Goal: Information Seeking & Learning: Learn about a topic

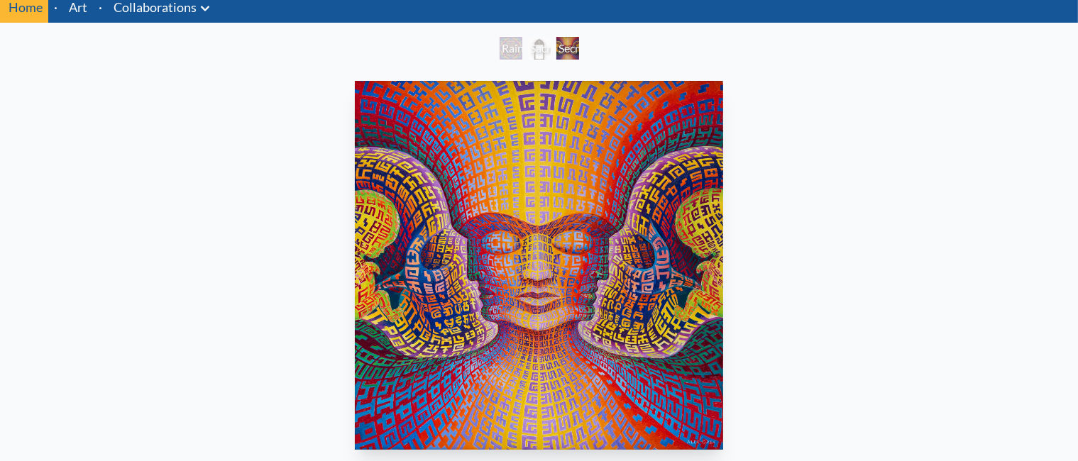
scroll to position [54, 0]
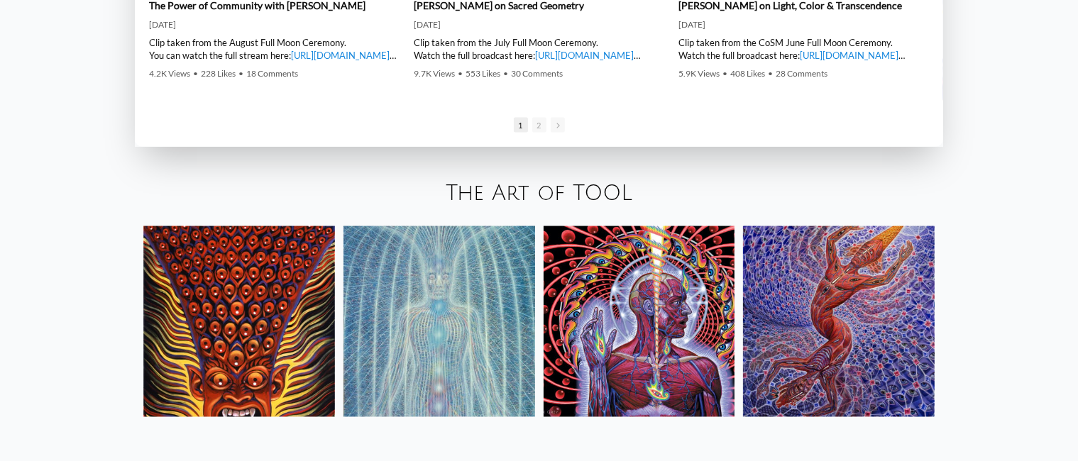
scroll to position [2239, 0]
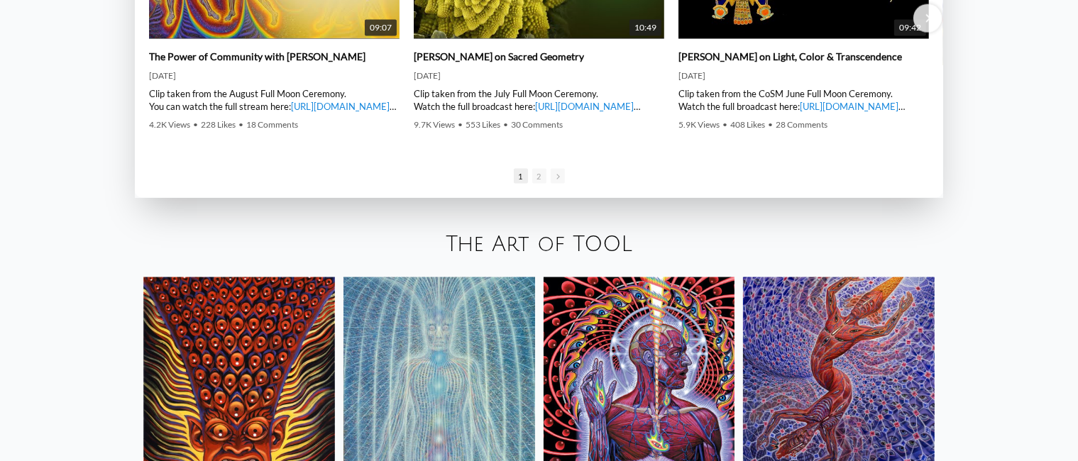
click at [507, 246] on link "The Art of TOOL" at bounding box center [539, 244] width 187 height 23
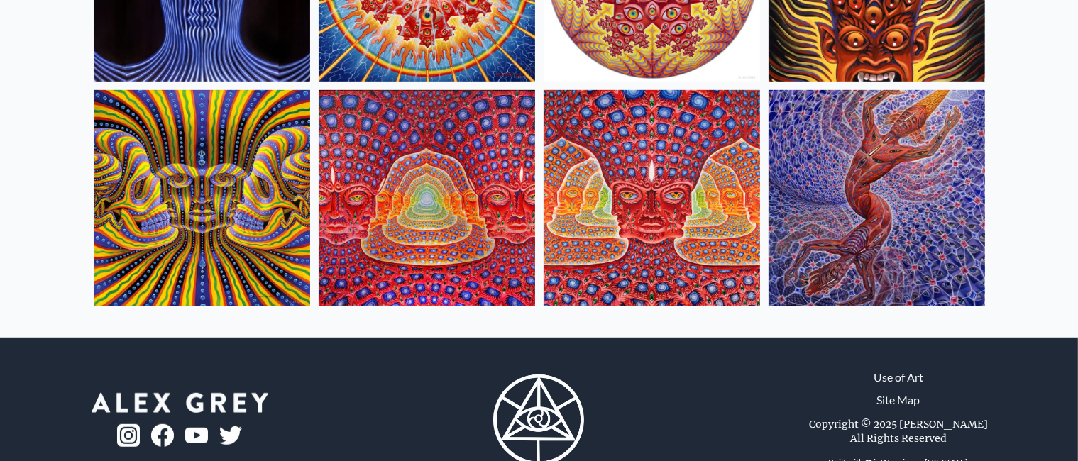
scroll to position [698, 0]
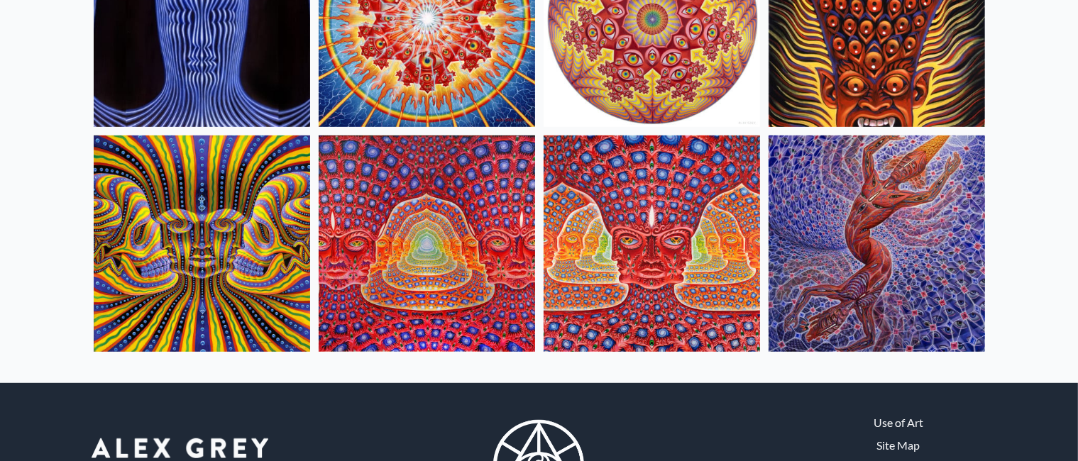
click at [213, 311] on img at bounding box center [202, 244] width 216 height 216
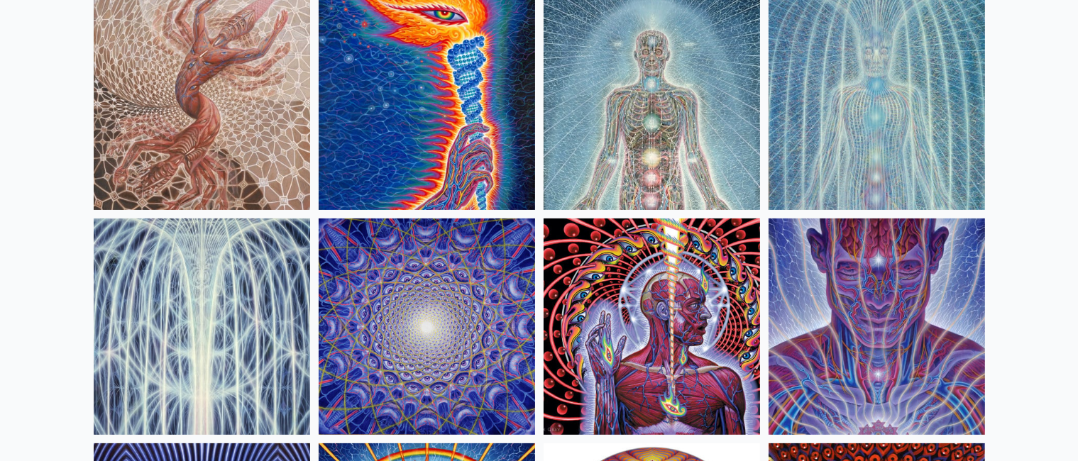
scroll to position [0, 0]
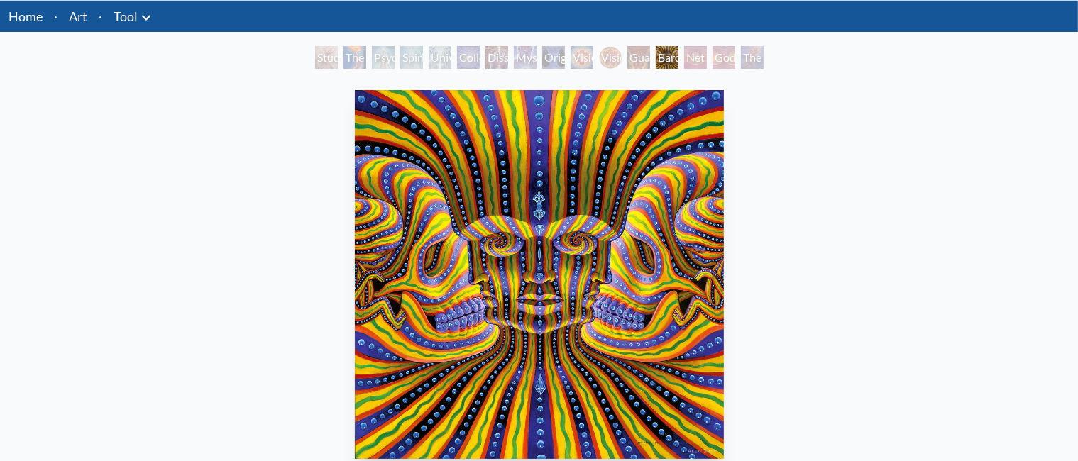
scroll to position [45, 0]
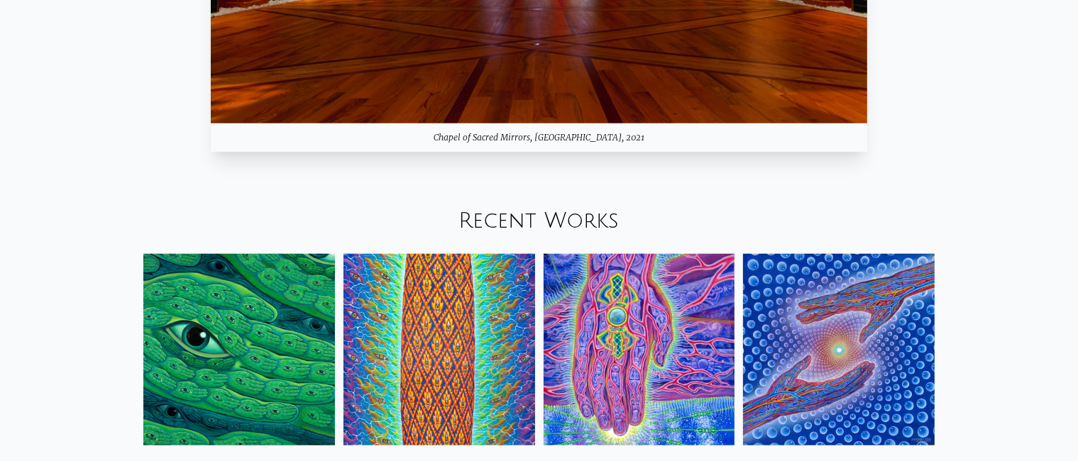
scroll to position [1454, 0]
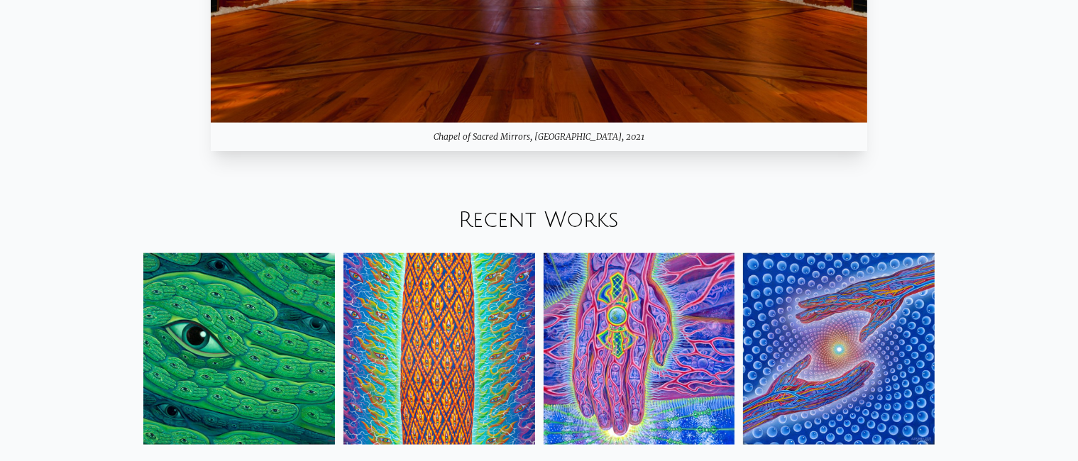
click at [502, 221] on link "Recent Works" at bounding box center [539, 220] width 160 height 23
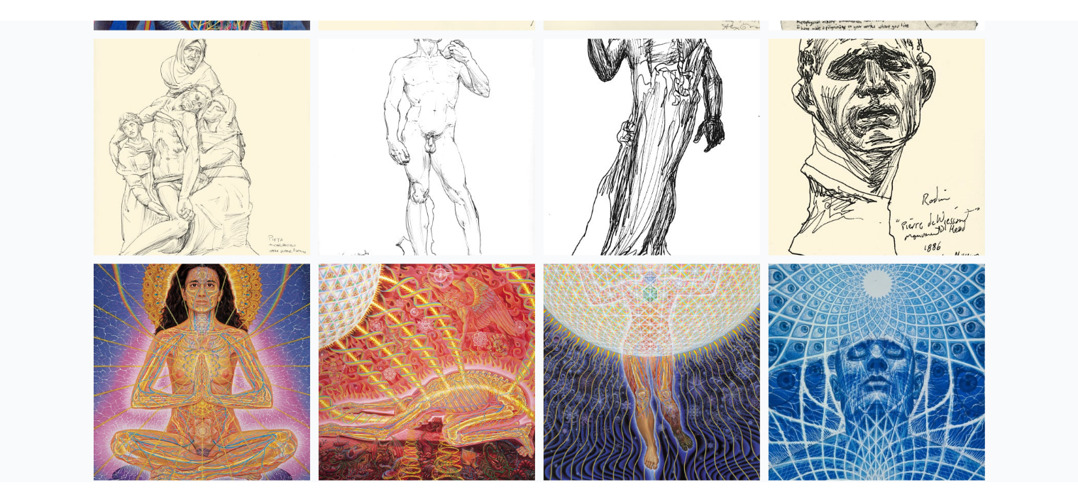
scroll to position [12979, 0]
